Goal: Find specific page/section: Find specific page/section

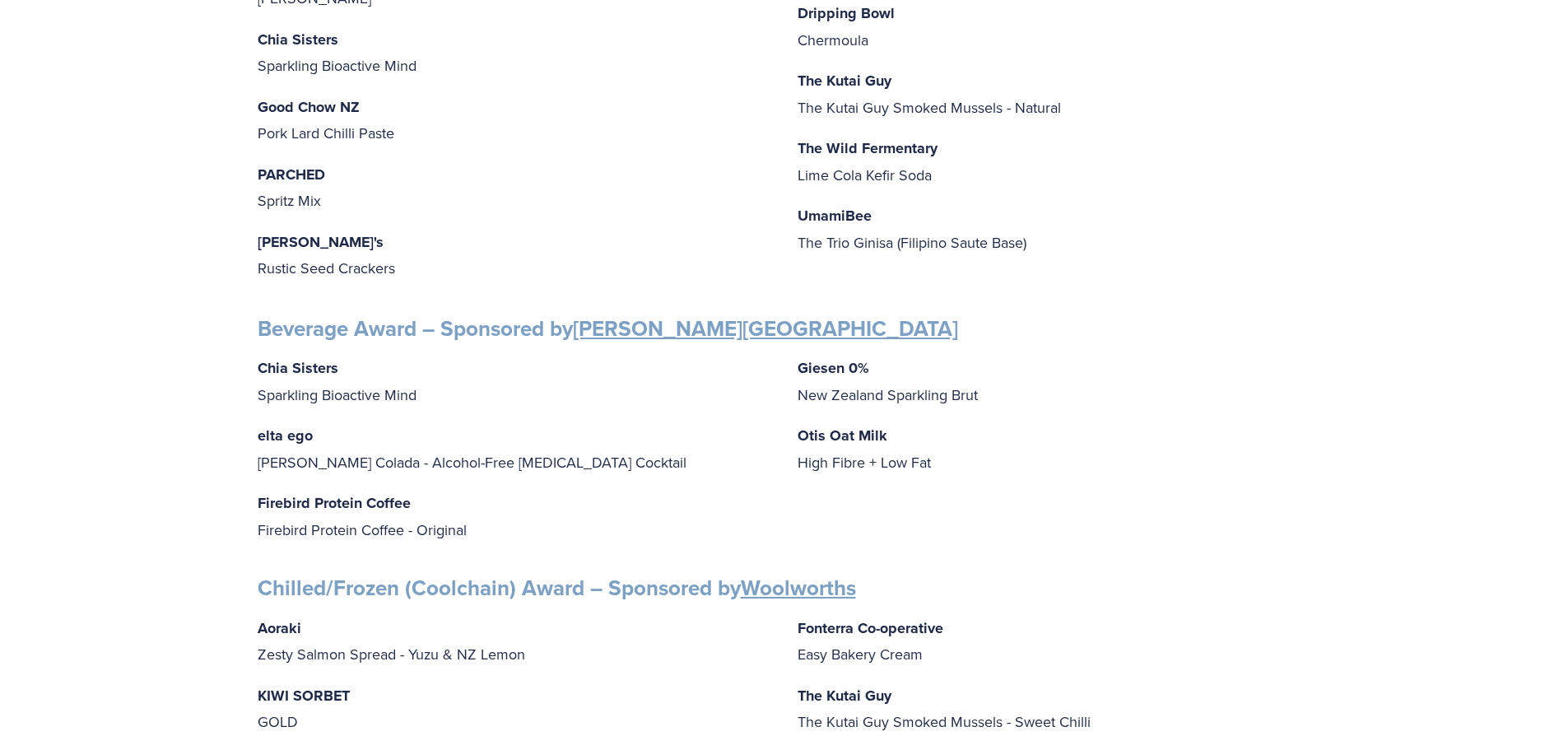
scroll to position [823, 0]
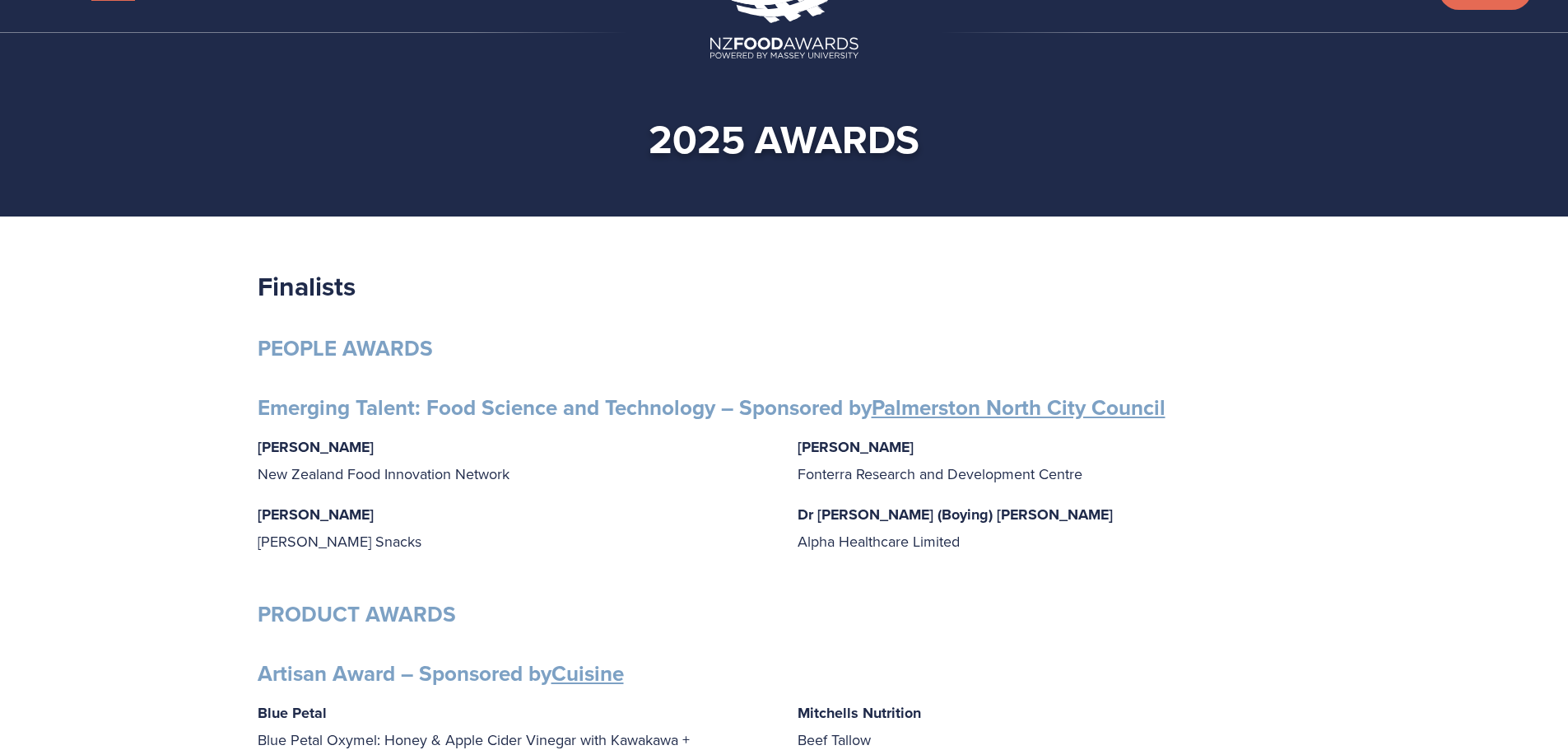
scroll to position [83, 0]
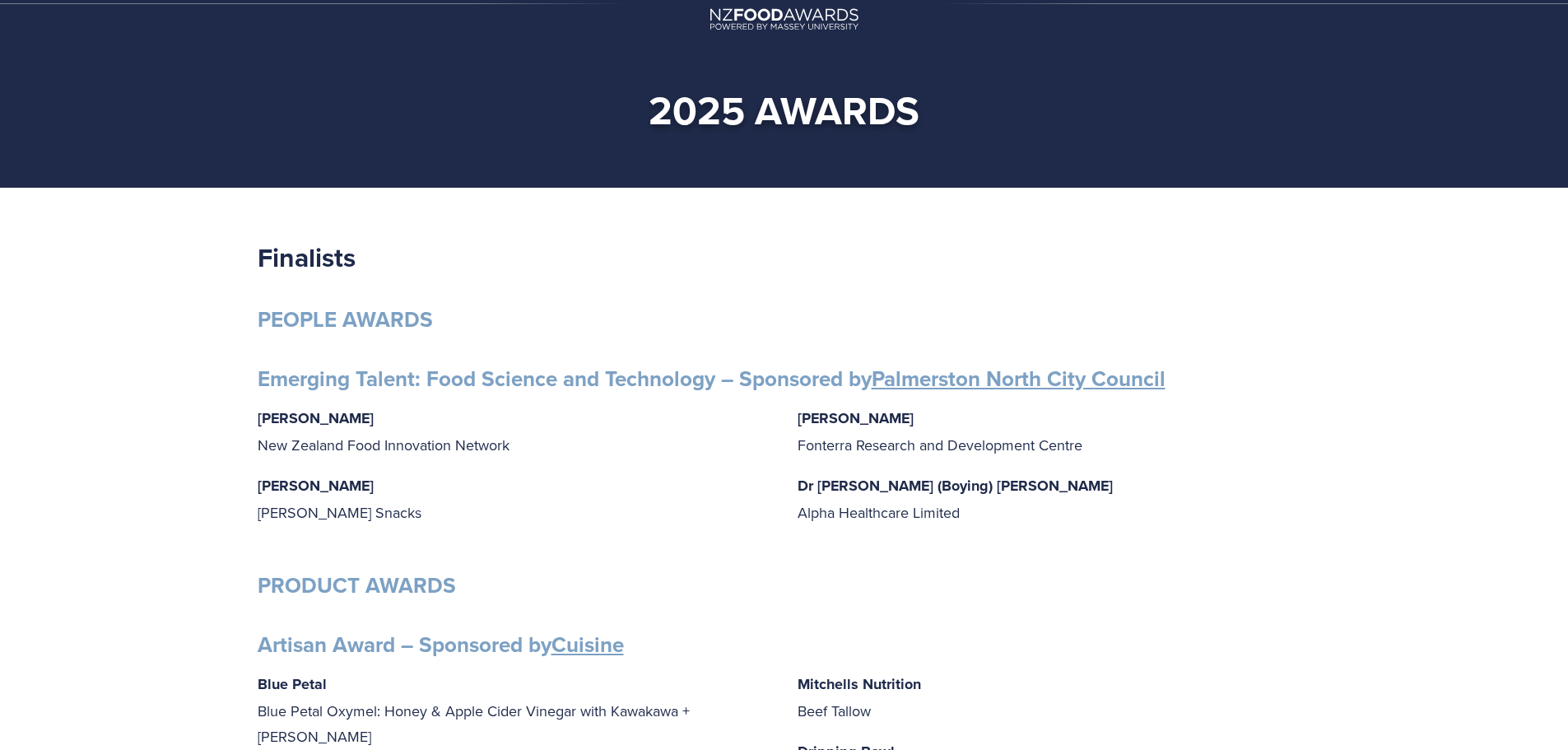
click at [679, 385] on strong "Emerging Talent: Food Science and Technology – Sponsored by Palmerston North Ci…" at bounding box center [711, 378] width 908 height 31
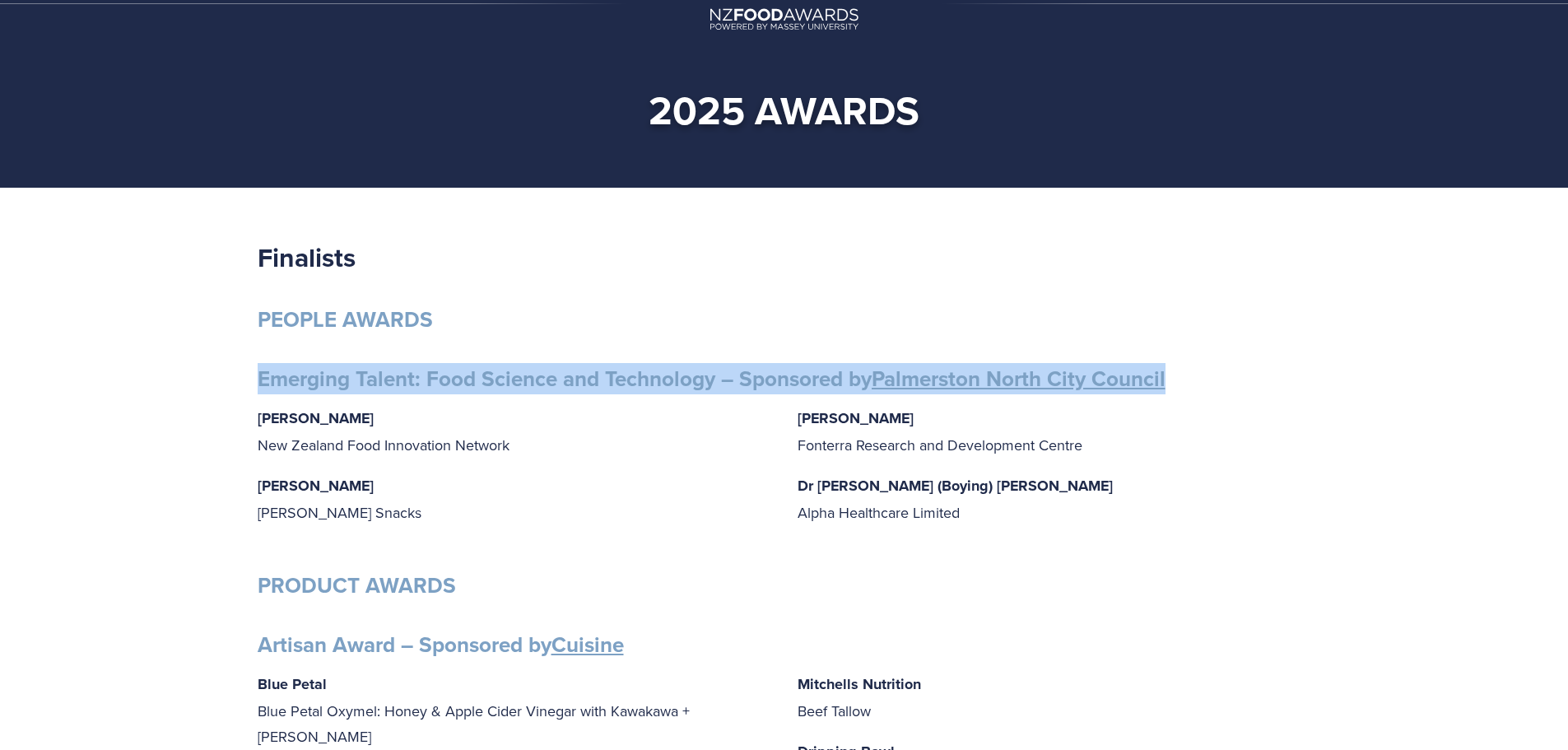
click at [679, 385] on strong "Emerging Talent: Food Science and Technology – Sponsored by Palmerston North Ci…" at bounding box center [711, 378] width 908 height 31
